Goal: Information Seeking & Learning: Check status

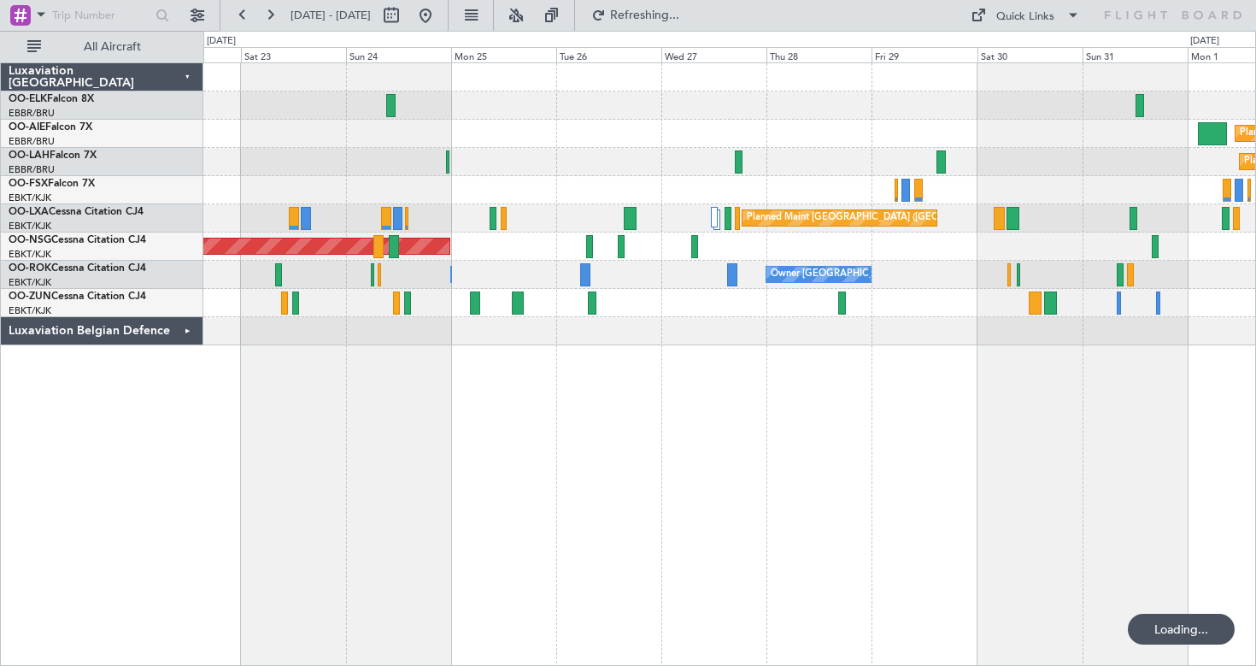
click at [880, 339] on div "Planned Maint London (Farnborough) Planned Maint Alton-st Louis (St Louis Regl)…" at bounding box center [729, 204] width 1052 height 282
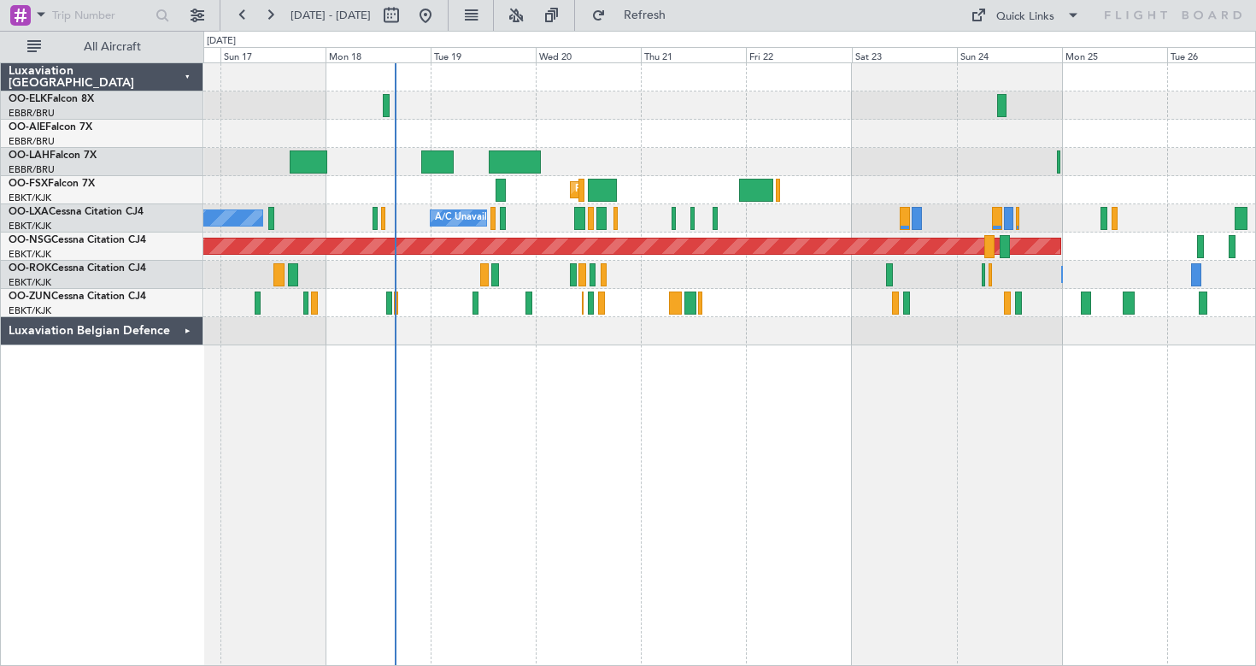
click at [371, 324] on div "Planned Maint Kortrijk-Wevelgem A/C Unavailable Brussels (Brussels National) No…" at bounding box center [729, 204] width 1052 height 282
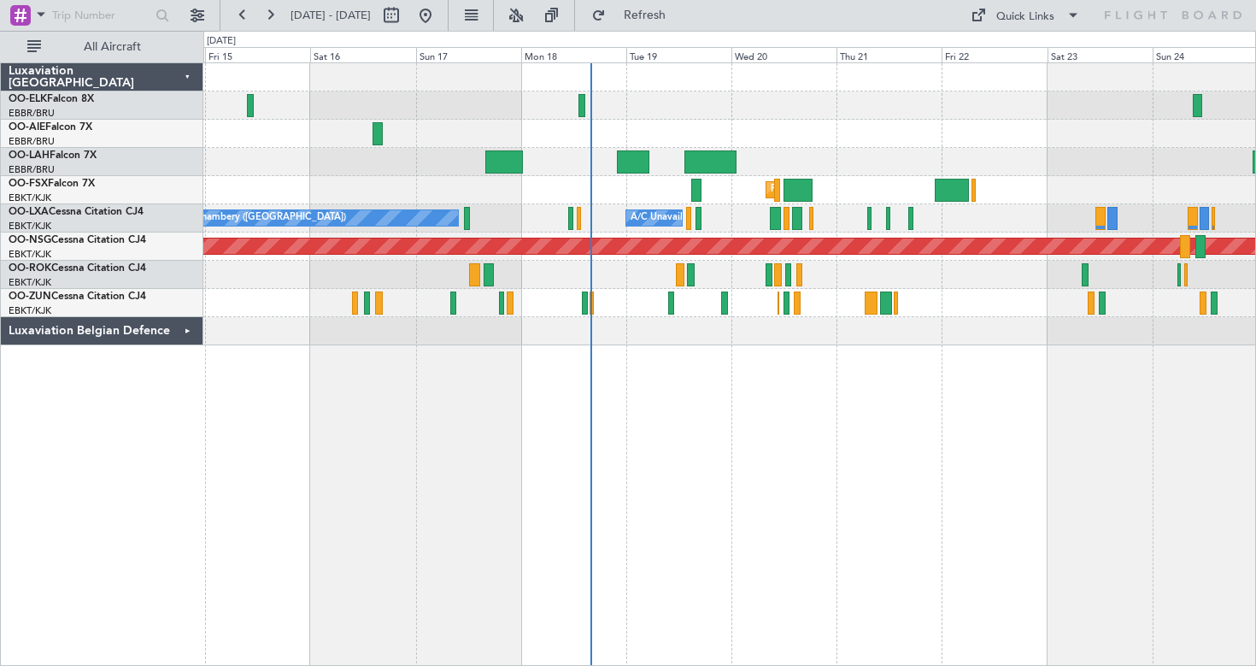
click at [540, 310] on div "Unplanned Maint [GEOGRAPHIC_DATA] ([GEOGRAPHIC_DATA])" at bounding box center [729, 303] width 1052 height 28
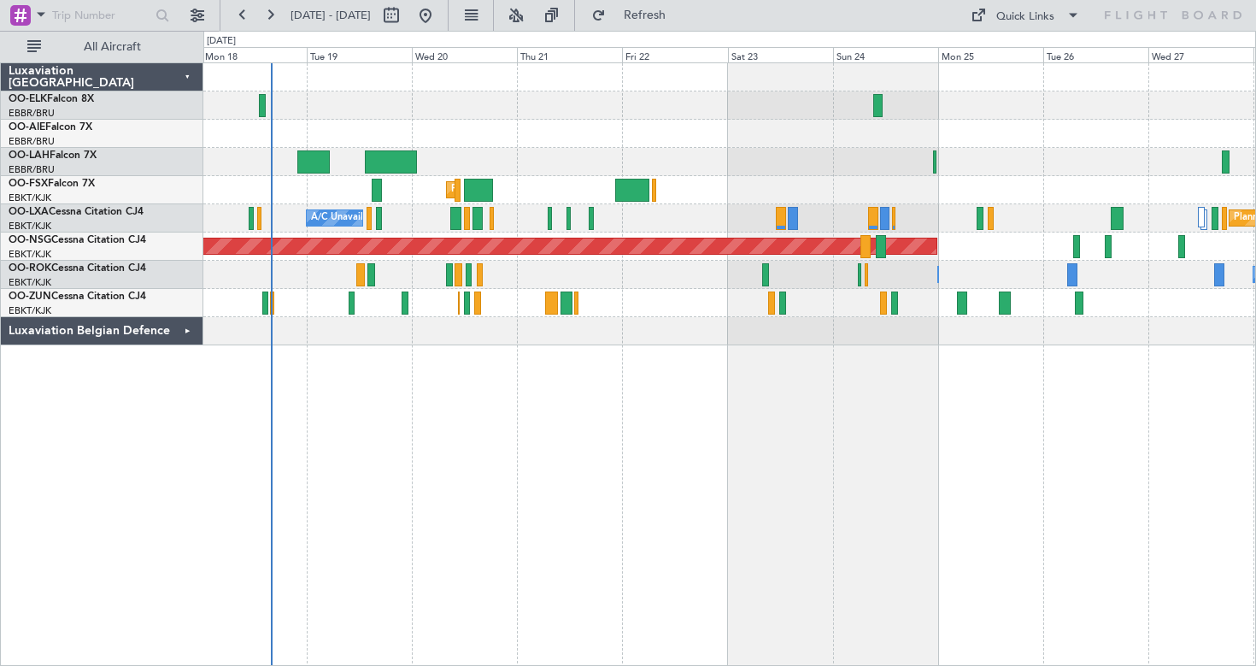
click at [825, 303] on div at bounding box center [729, 303] width 1052 height 28
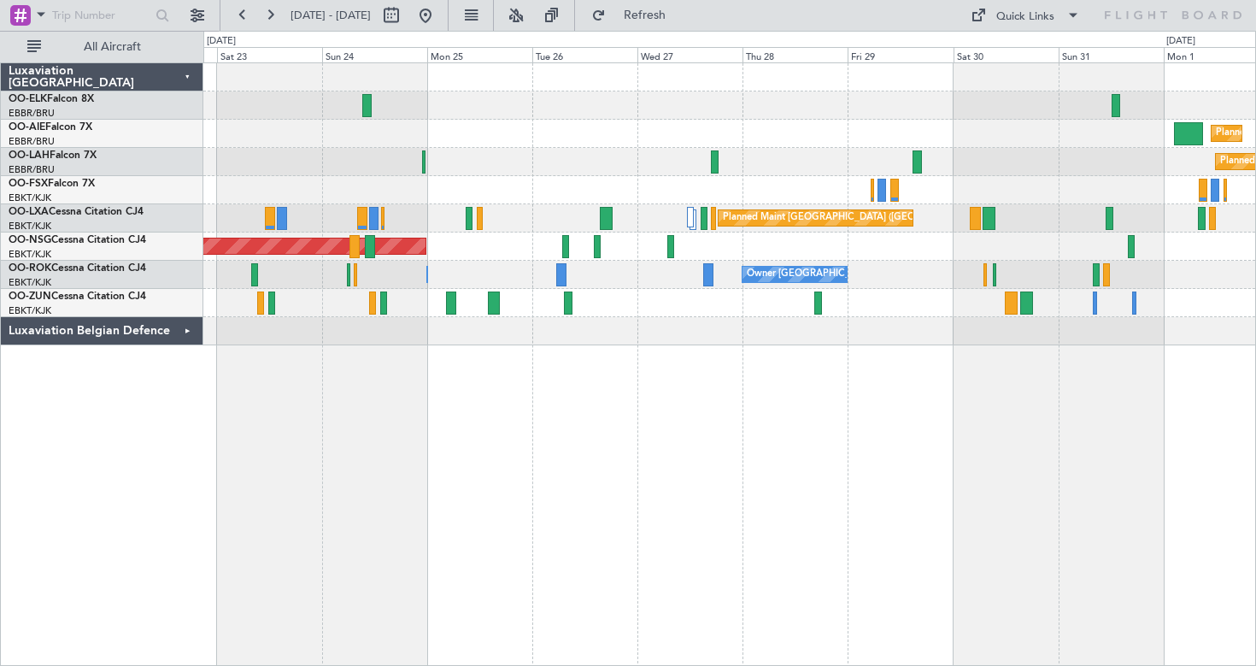
click at [427, 191] on div "Planned Maint Kortrijk-[GEOGRAPHIC_DATA]" at bounding box center [729, 190] width 1052 height 28
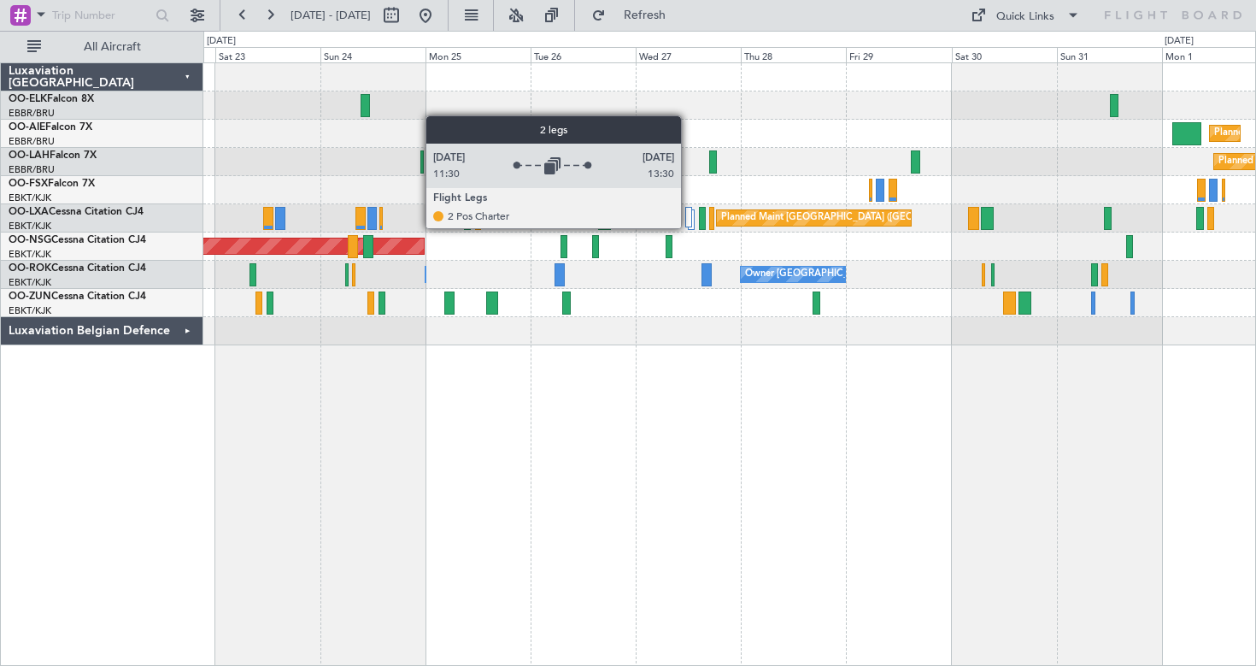
click at [689, 227] on div at bounding box center [688, 217] width 7 height 21
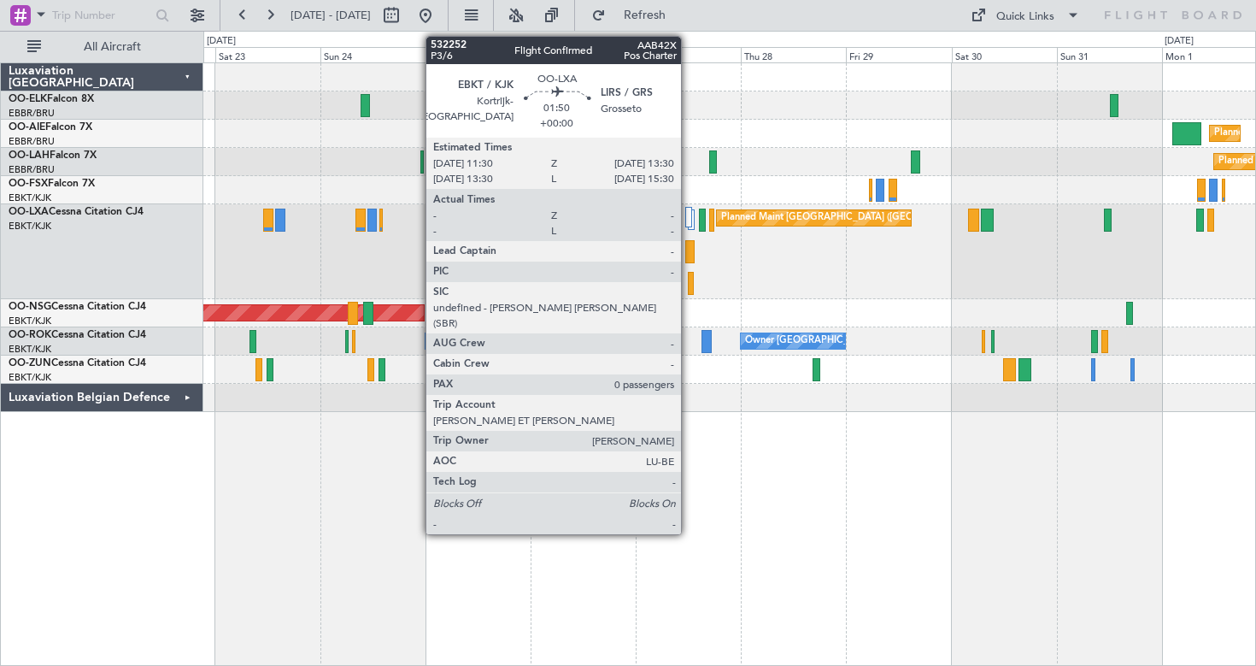
click at [689, 252] on div at bounding box center [689, 251] width 9 height 23
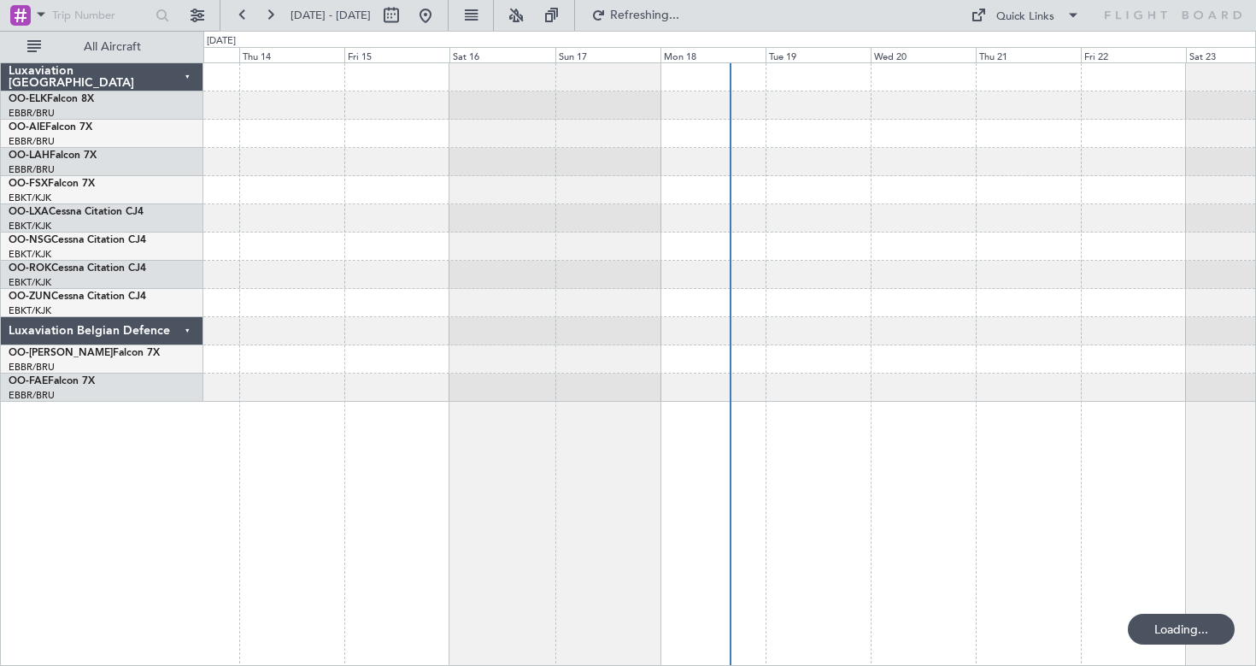
click at [185, 324] on div "Luxaviation Belgian Defence" at bounding box center [102, 331] width 203 height 28
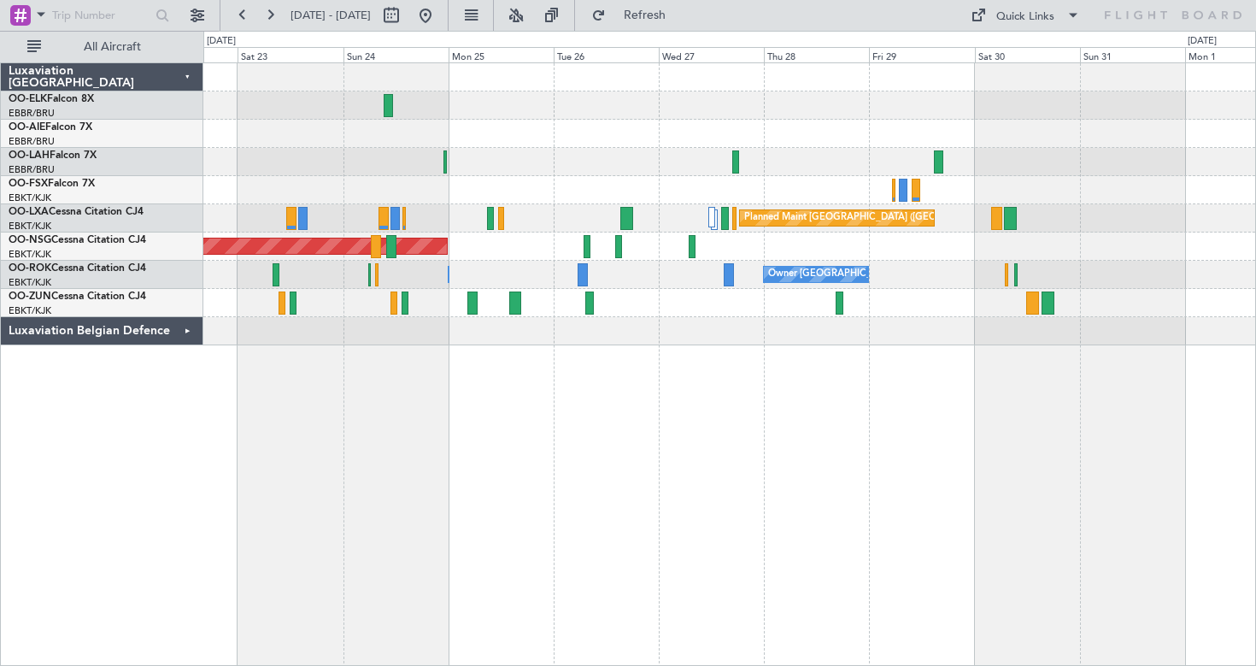
click at [0, 444] on div "Planned Maint Kortrijk-[GEOGRAPHIC_DATA] Planned Maint [GEOGRAPHIC_DATA] ([GEOG…" at bounding box center [628, 348] width 1256 height 635
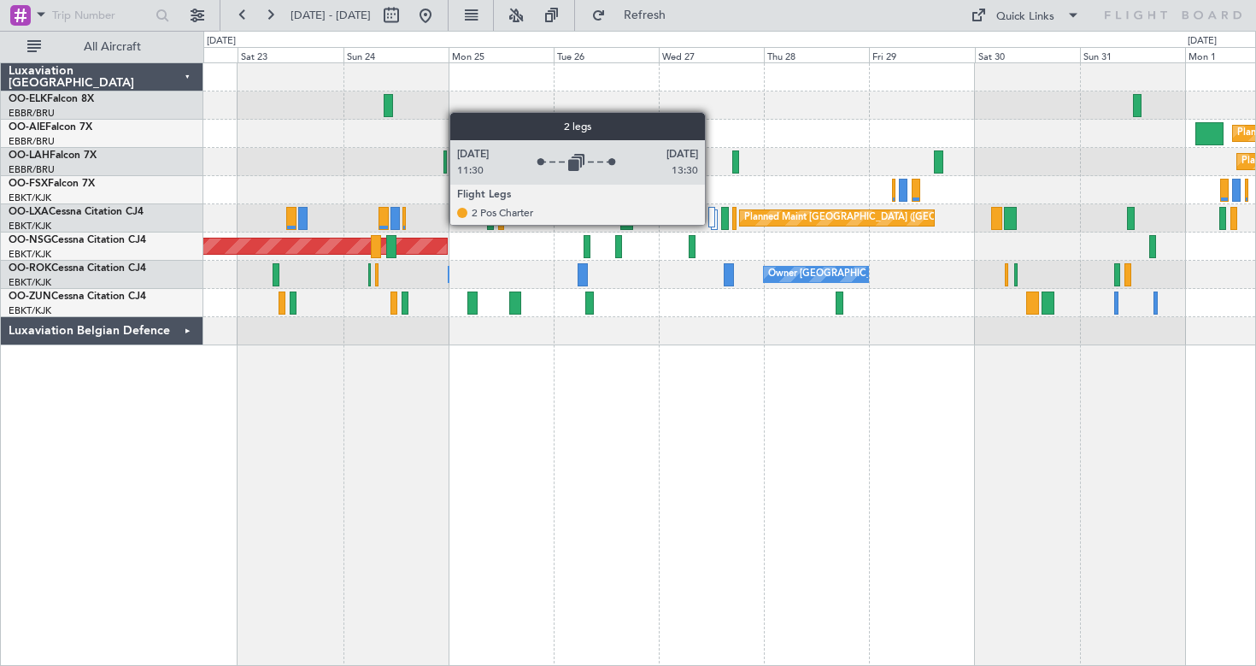
click at [713, 224] on div at bounding box center [711, 217] width 7 height 21
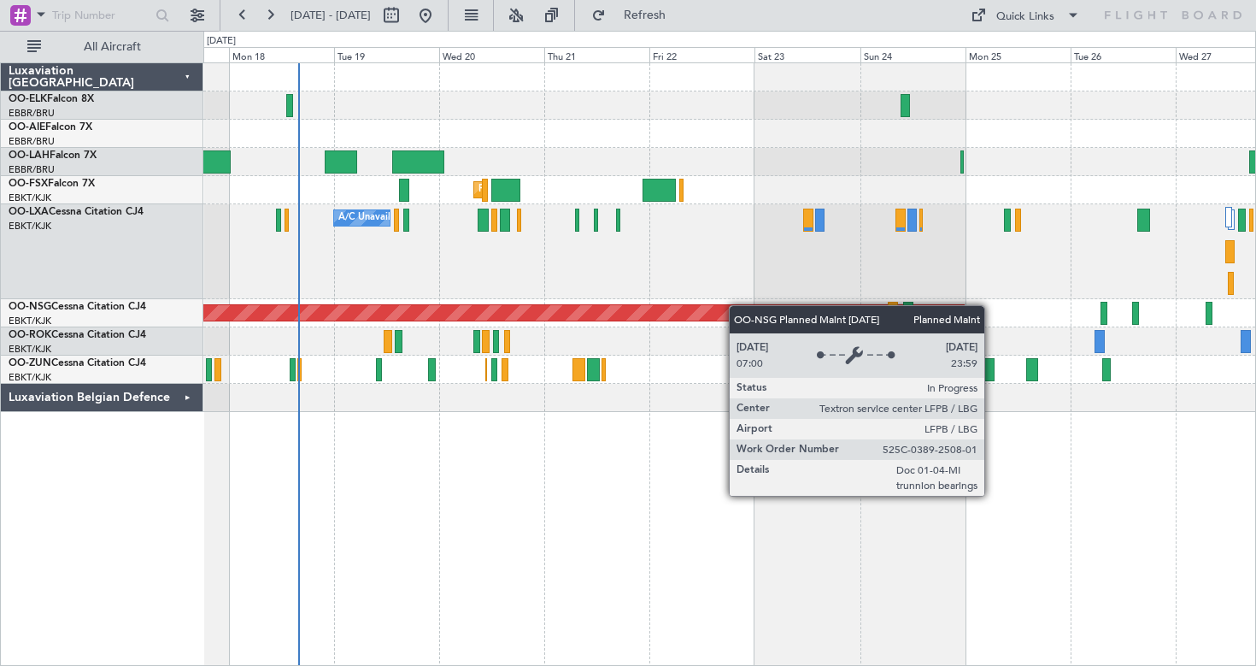
click at [744, 304] on div "Planned Maint Kortrijk-[GEOGRAPHIC_DATA] A/C Unavailable [GEOGRAPHIC_DATA] ([GE…" at bounding box center [729, 237] width 1052 height 349
